Goal: Communication & Community: Answer question/provide support

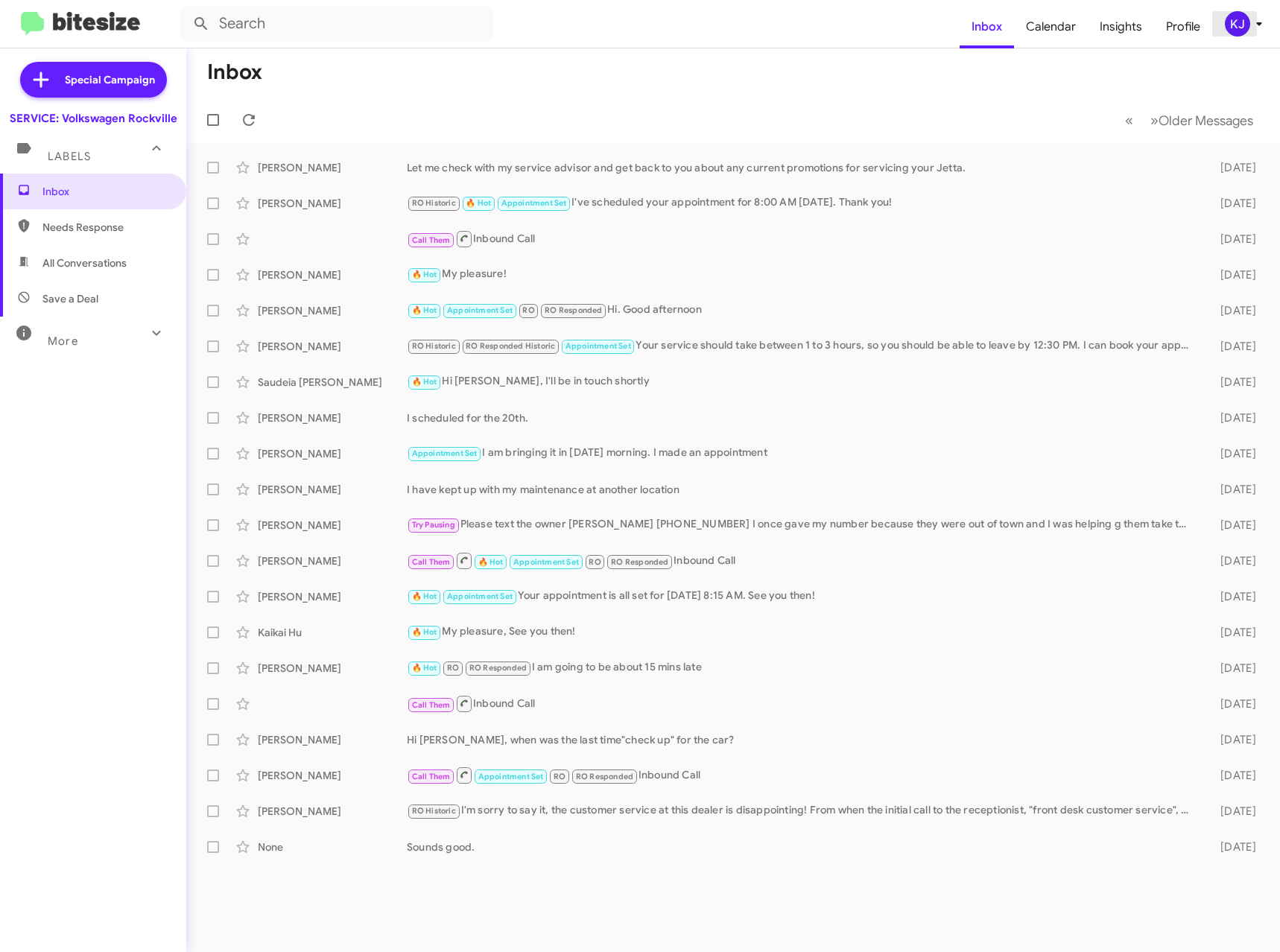
click at [1253, 28] on icon at bounding box center [1259, 23] width 18 height 18
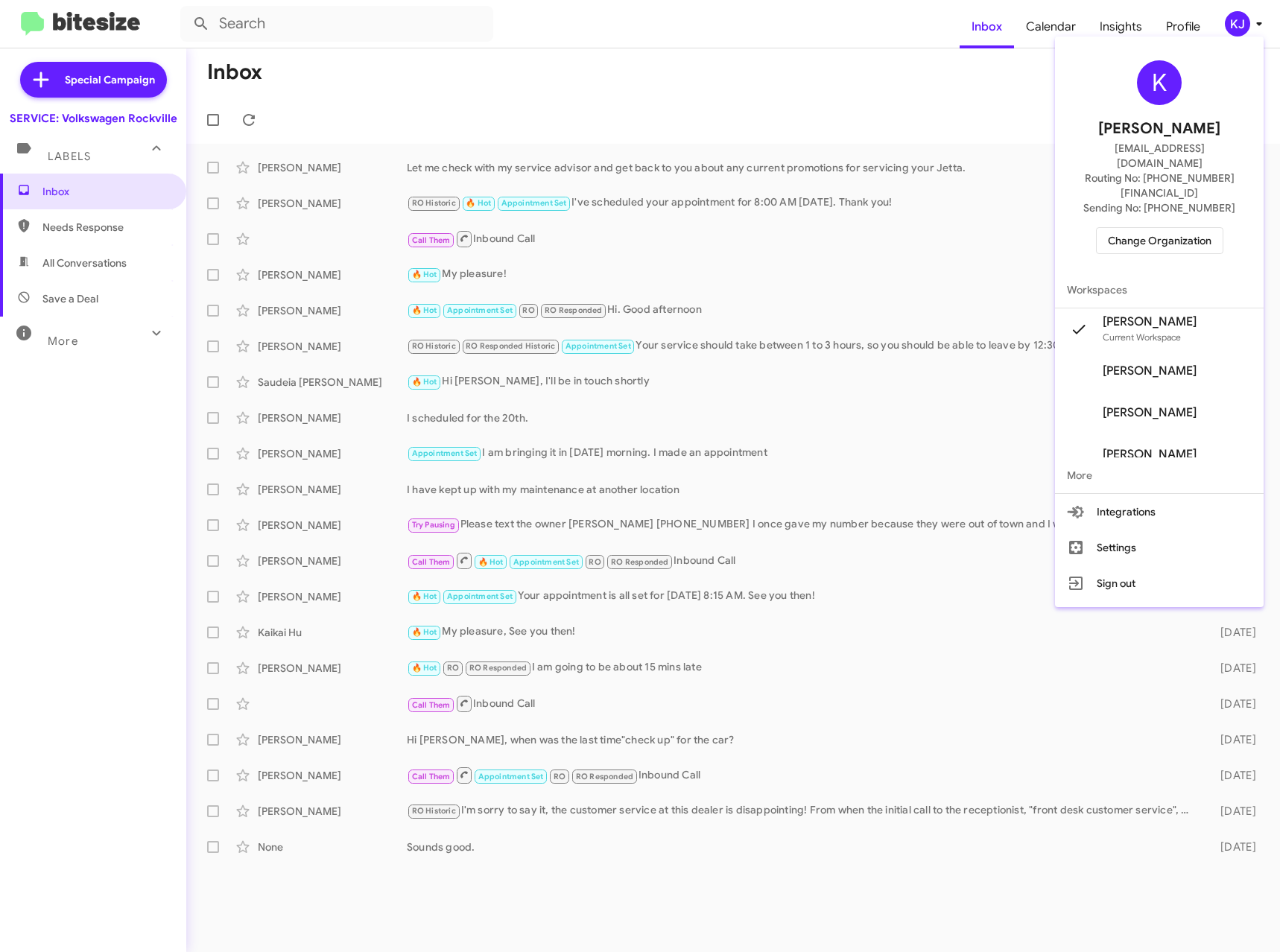
click at [1187, 228] on span "Change Organization" at bounding box center [1159, 240] width 103 height 25
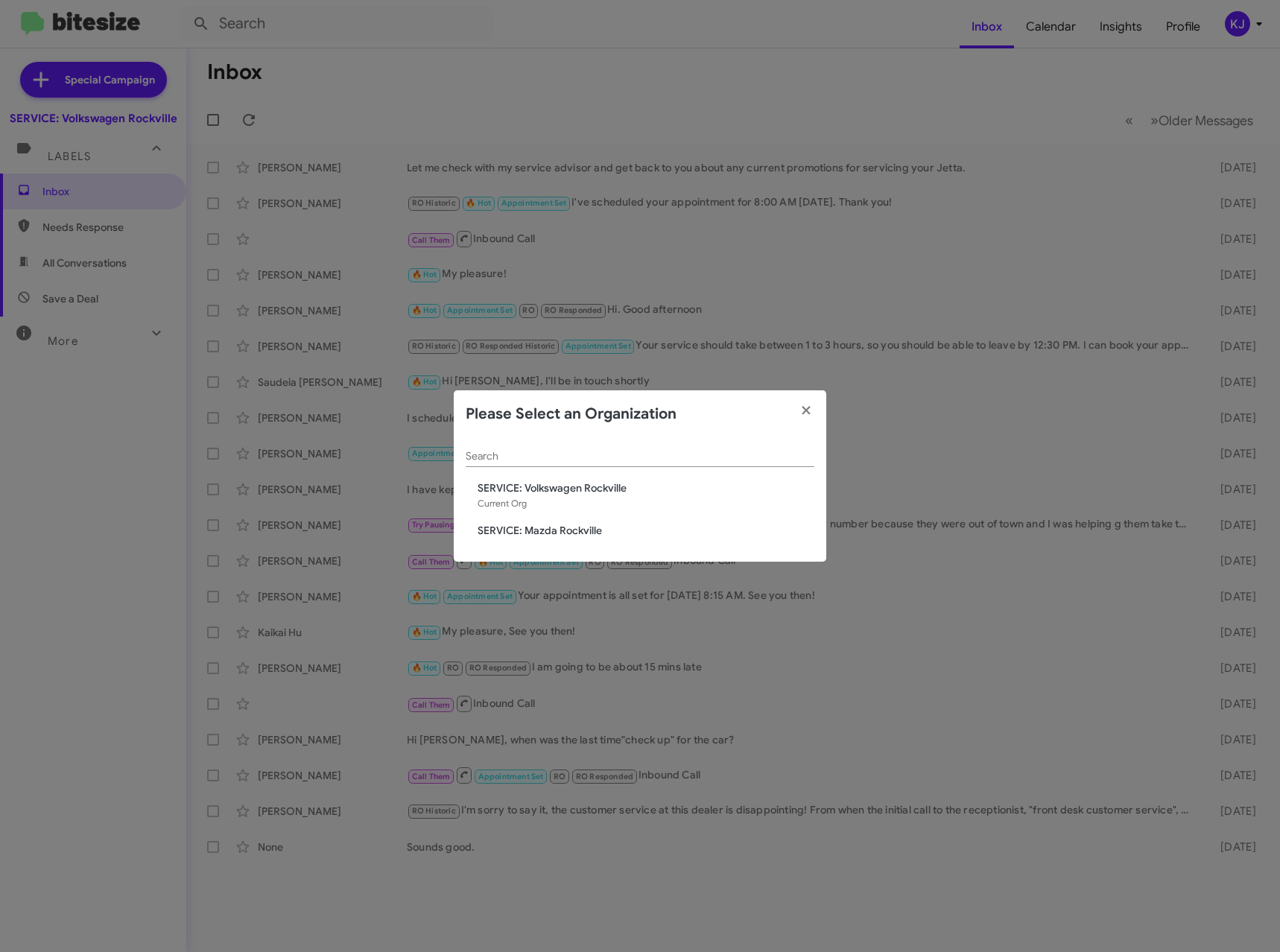
click at [505, 535] on span "SERVICE: Mazda Rockville" at bounding box center [646, 531] width 336 height 15
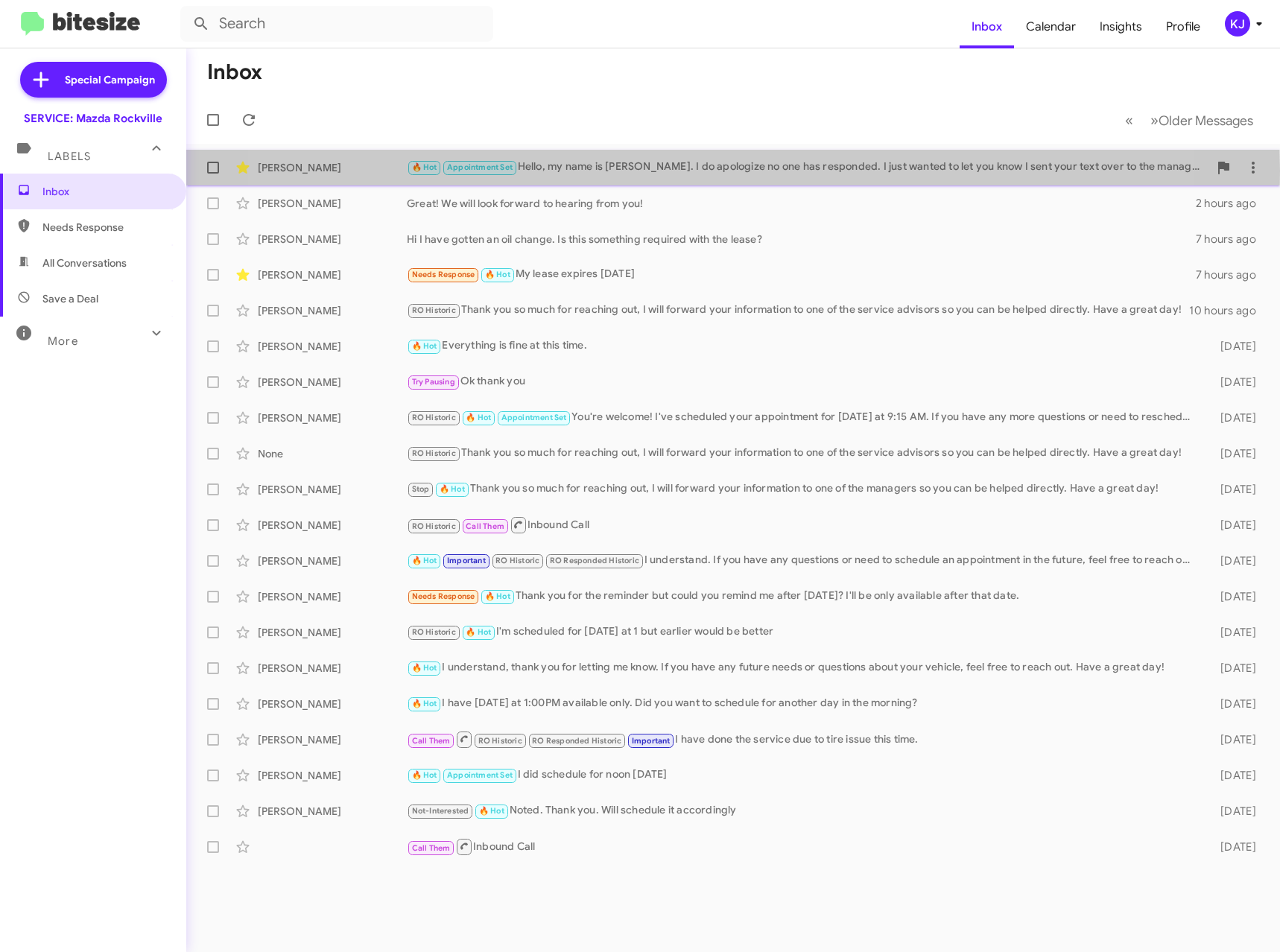
click at [669, 171] on div "🔥 Hot Appointment Set Hello, my name is [PERSON_NAME]. I do apologize no one ha…" at bounding box center [808, 167] width 801 height 17
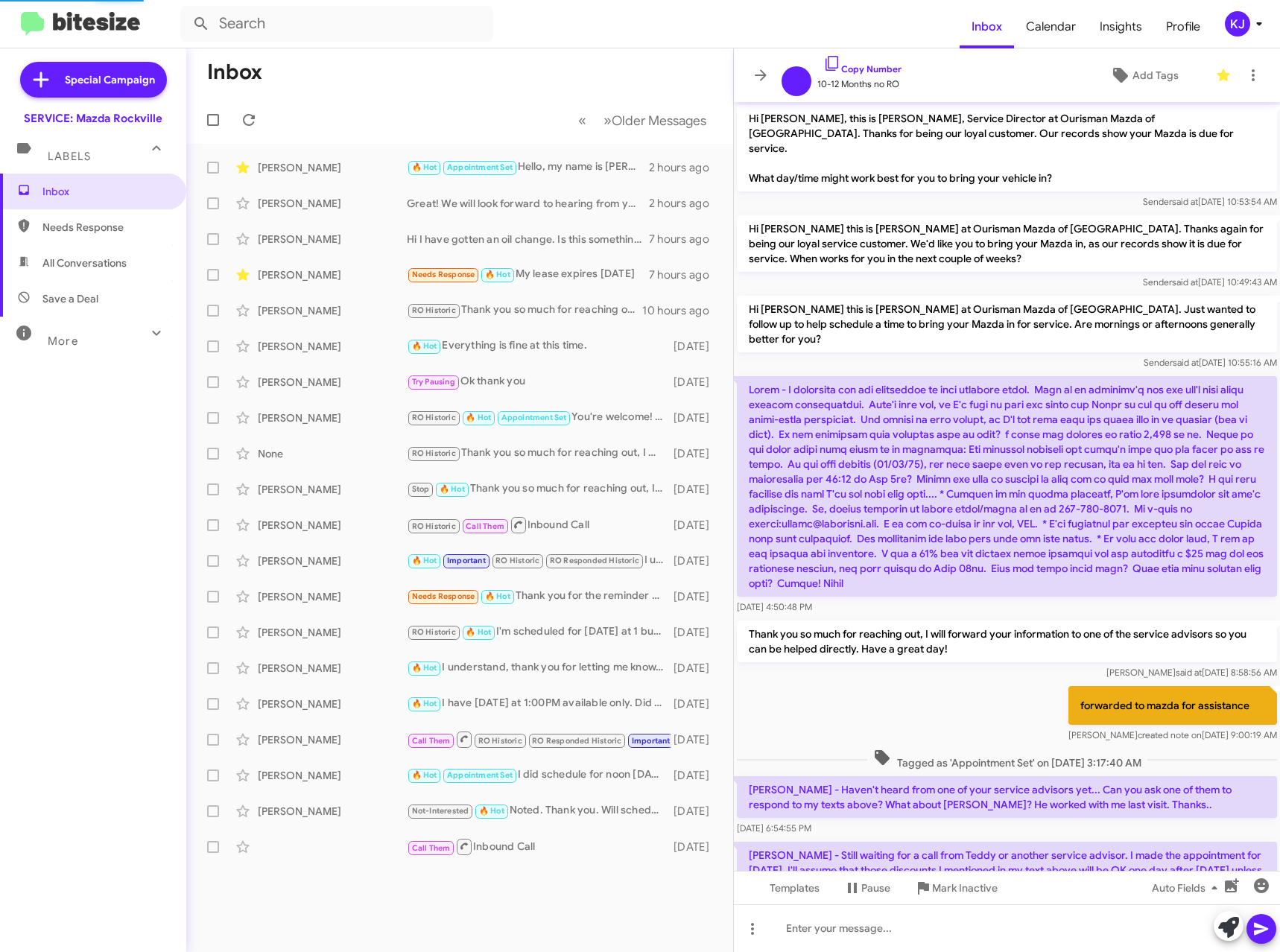
scroll to position [137, 0]
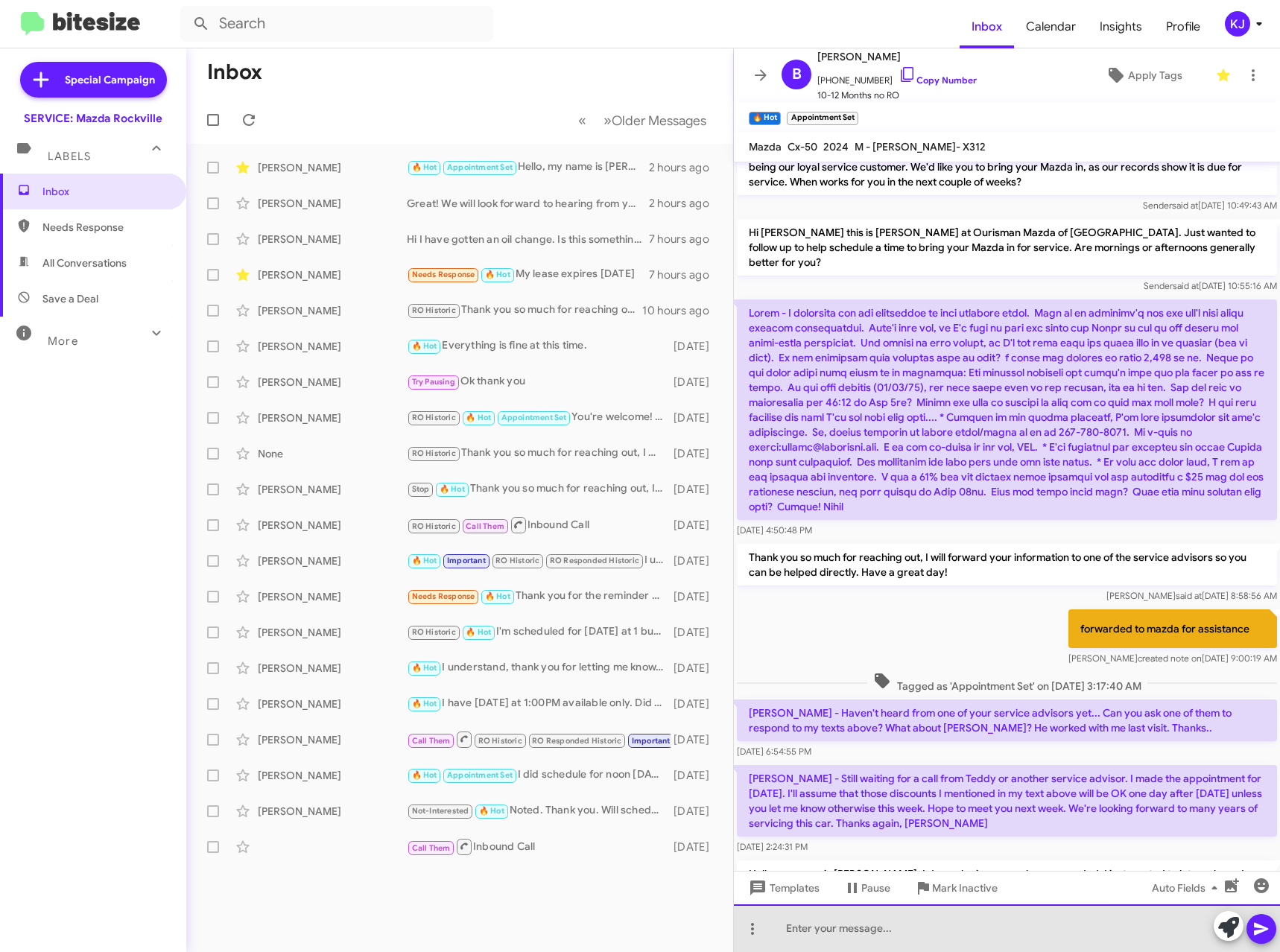
click at [912, 928] on div at bounding box center [1006, 928] width 546 height 47
click at [945, 921] on div at bounding box center [1006, 928] width 546 height 47
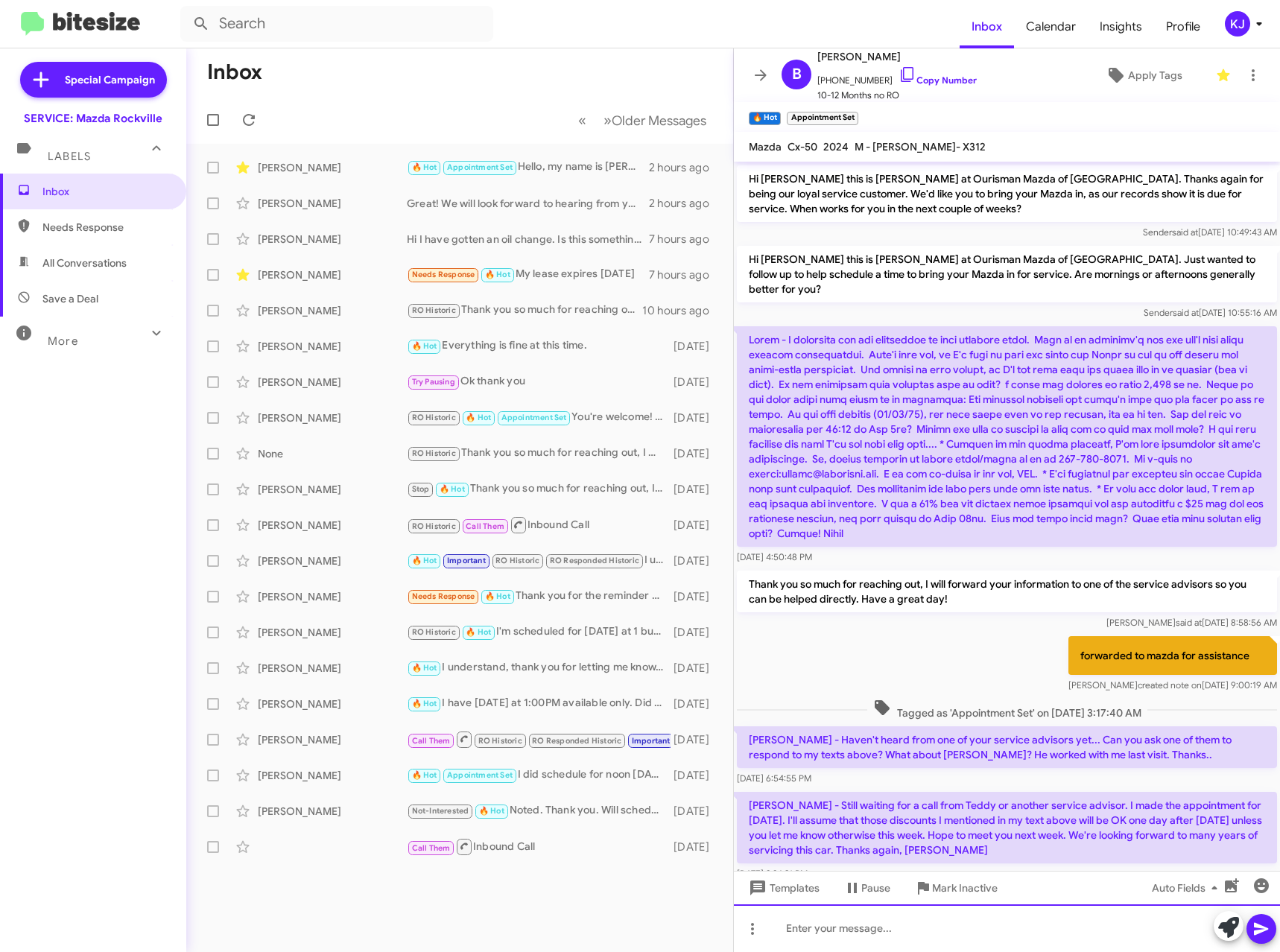
scroll to position [0, 0]
